Goal: Task Accomplishment & Management: Complete application form

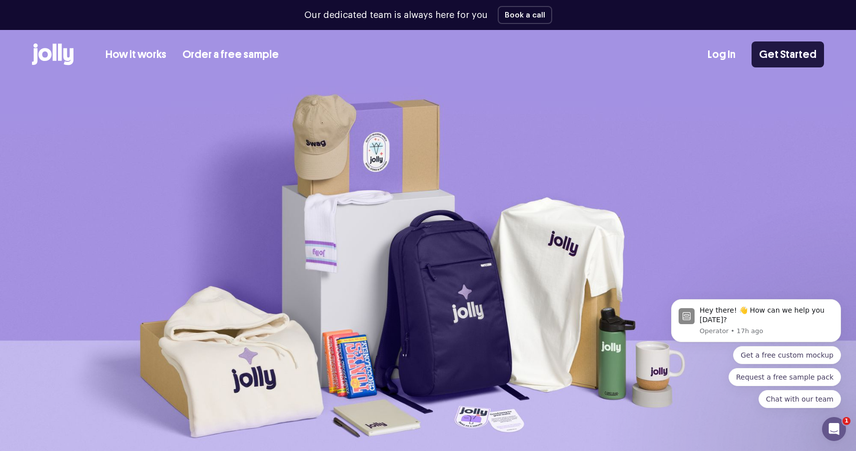
click at [781, 54] on link "Get Started" at bounding box center [787, 54] width 72 height 26
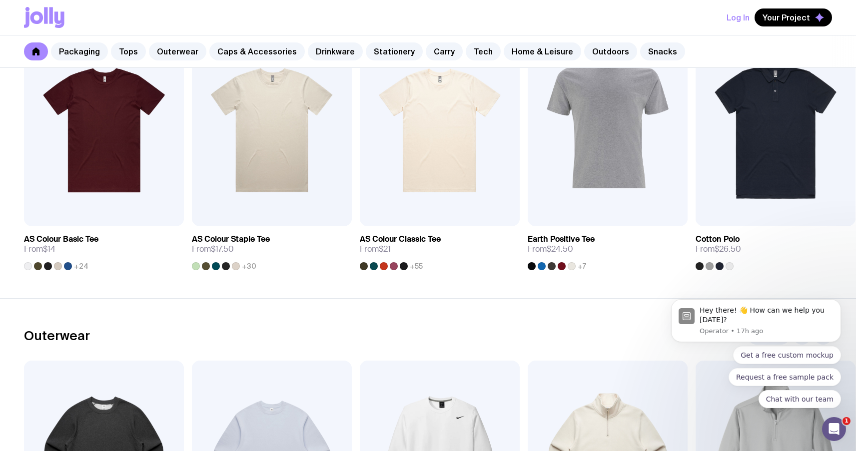
scroll to position [562, 0]
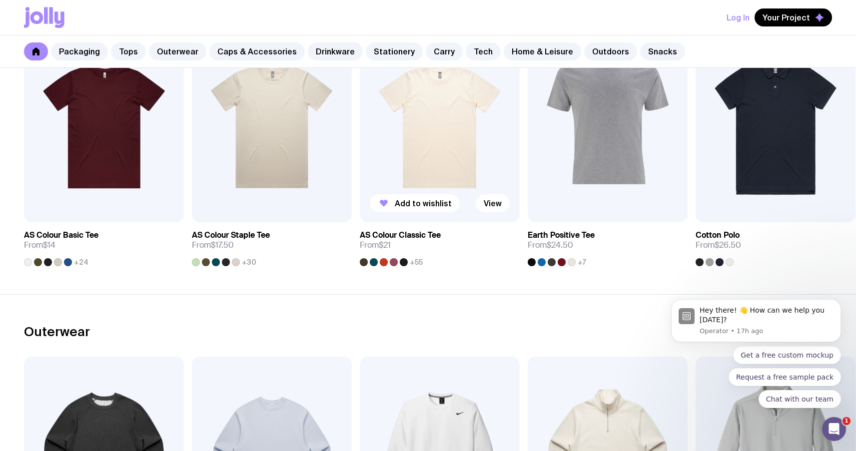
click at [466, 127] on img at bounding box center [440, 126] width 160 height 192
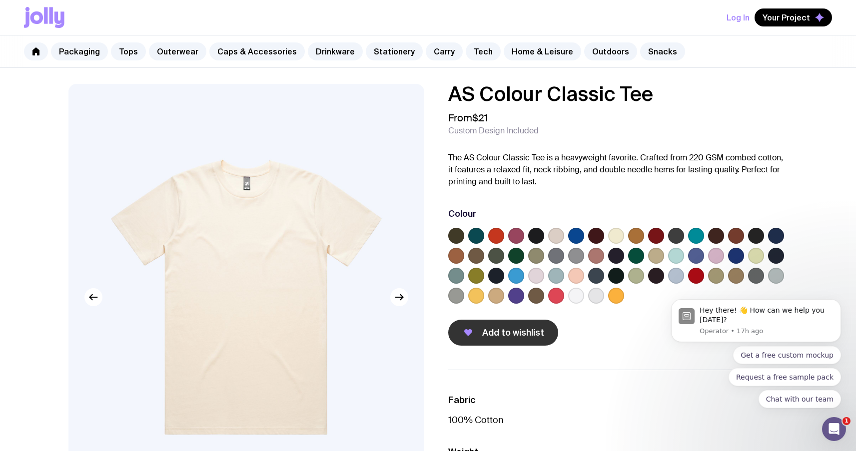
click at [517, 339] on button "Add to wishlist" at bounding box center [503, 333] width 110 height 26
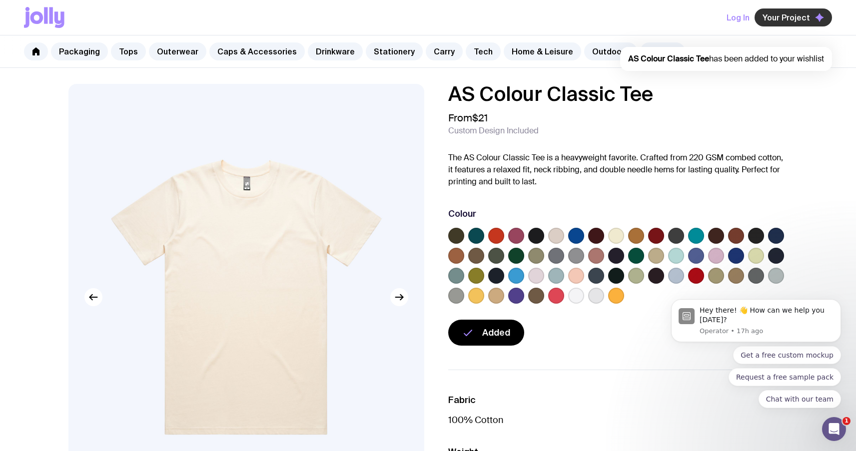
click at [795, 15] on span "Your Project" at bounding box center [785, 17] width 47 height 10
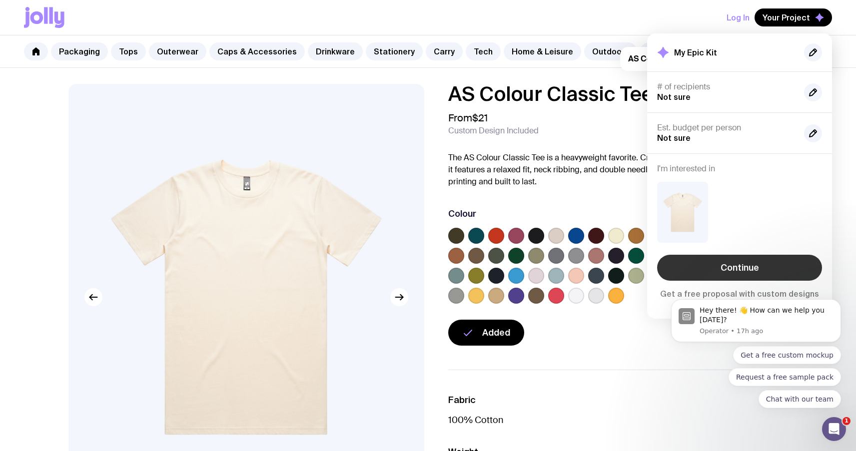
click at [748, 267] on link "Continue" at bounding box center [739, 268] width 165 height 26
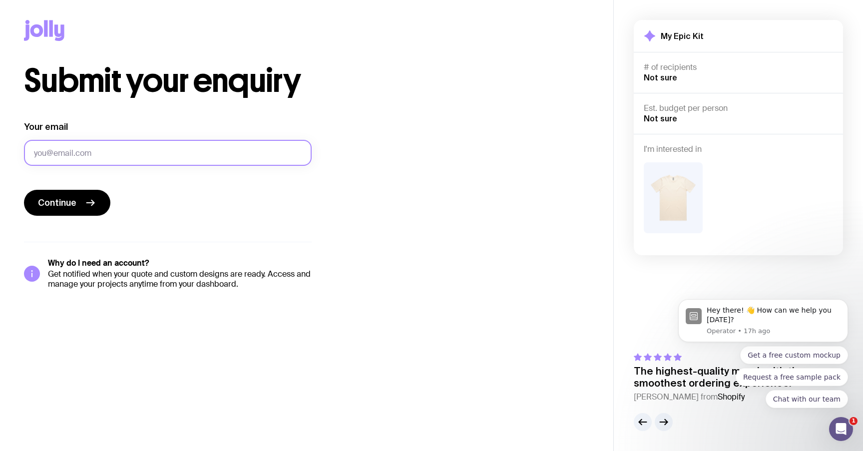
click at [159, 159] on input "Your email" at bounding box center [168, 153] width 288 height 26
click at [96, 149] on input "Your email" at bounding box center [168, 153] width 288 height 26
type input "S"
type input "[EMAIL_ADDRESS][DOMAIN_NAME]"
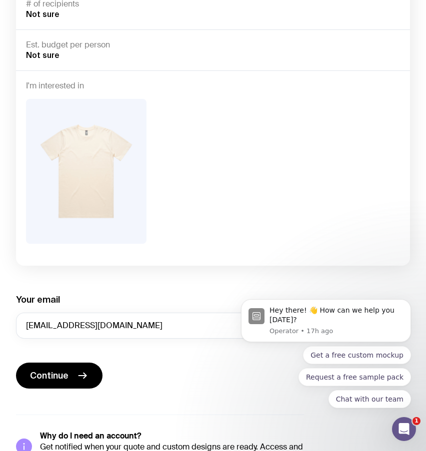
scroll to position [186, 0]
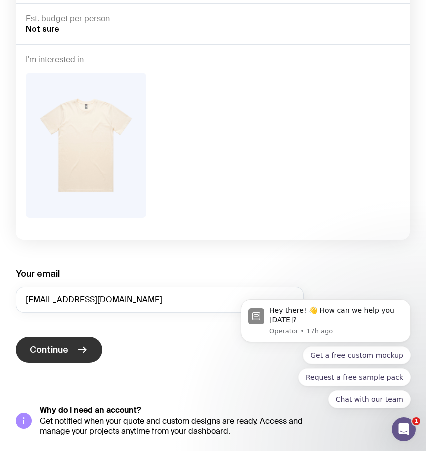
click at [67, 347] on span "Continue" at bounding box center [49, 350] width 38 height 12
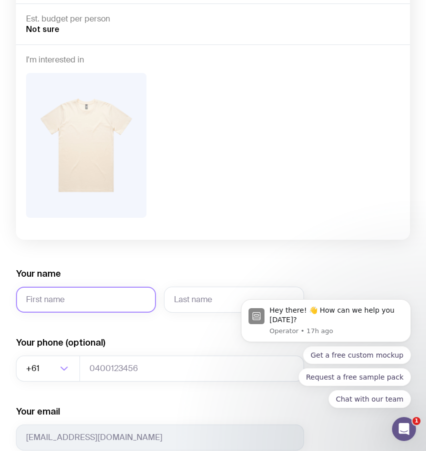
click at [95, 305] on input "Your name" at bounding box center [86, 300] width 140 height 26
type input "Serhii"
type input "Brykov"
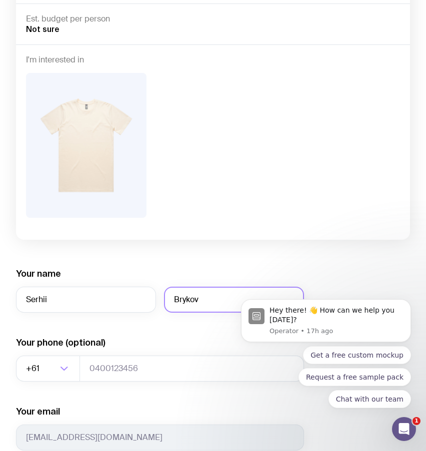
type input "0664130449"
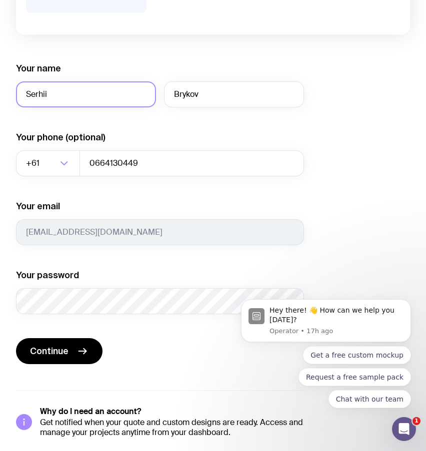
scroll to position [393, 0]
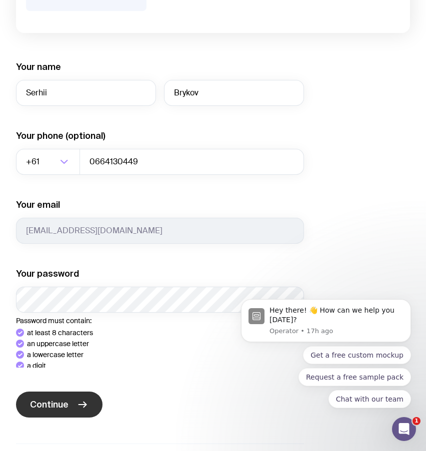
click at [46, 414] on div "Your name [PERSON_NAME] Your phone (optional) +61 Loading... 0664130449 Your em…" at bounding box center [160, 276] width 288 height 430
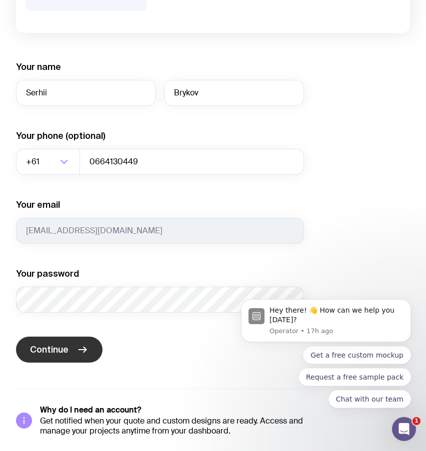
click at [81, 354] on button "Continue" at bounding box center [59, 350] width 86 height 26
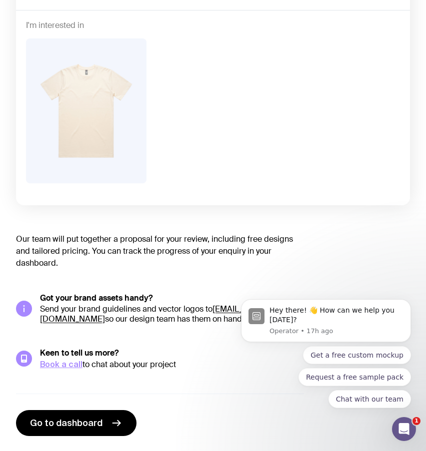
scroll to position [0, 0]
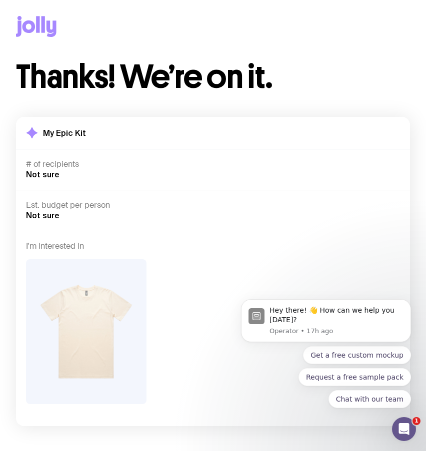
click at [49, 26] on icon at bounding box center [51, 28] width 10 height 16
